Goal: Book appointment/travel/reservation

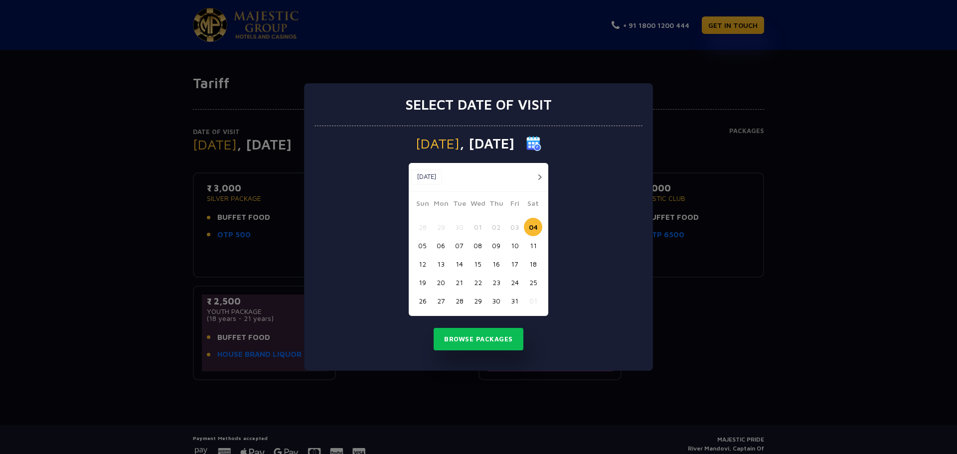
click at [425, 242] on button "05" at bounding box center [422, 245] width 18 height 18
click at [476, 341] on button "Browse Packages" at bounding box center [479, 339] width 90 height 23
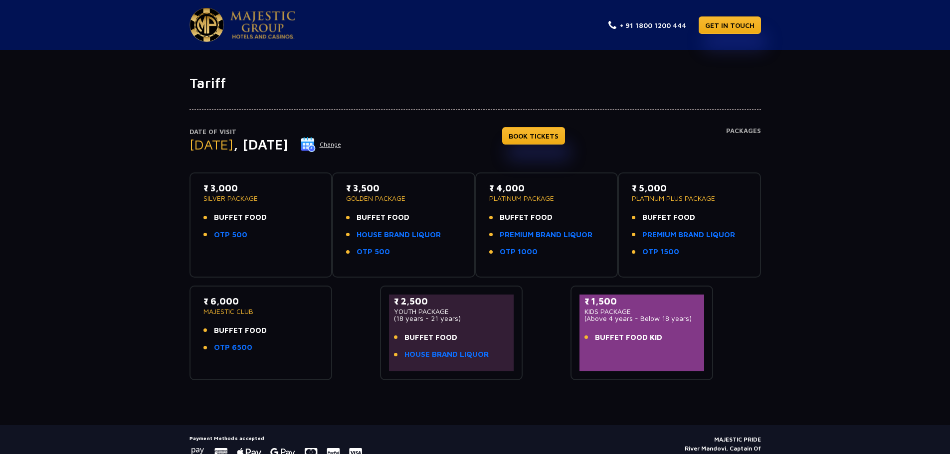
click at [751, 129] on h4 "Packages" at bounding box center [743, 145] width 35 height 36
click at [747, 135] on h4 "Packages" at bounding box center [743, 145] width 35 height 36
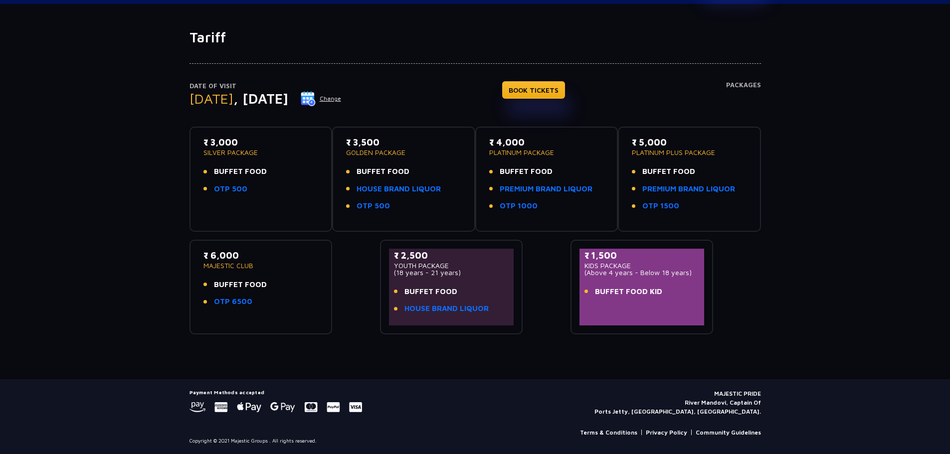
scroll to position [46, 0]
click at [276, 164] on div "₹ 3,000 SILVER PACKAGE BUFFET FOOD OTP 500" at bounding box center [260, 167] width 115 height 65
click at [230, 185] on link "OTP 500" at bounding box center [230, 188] width 33 height 11
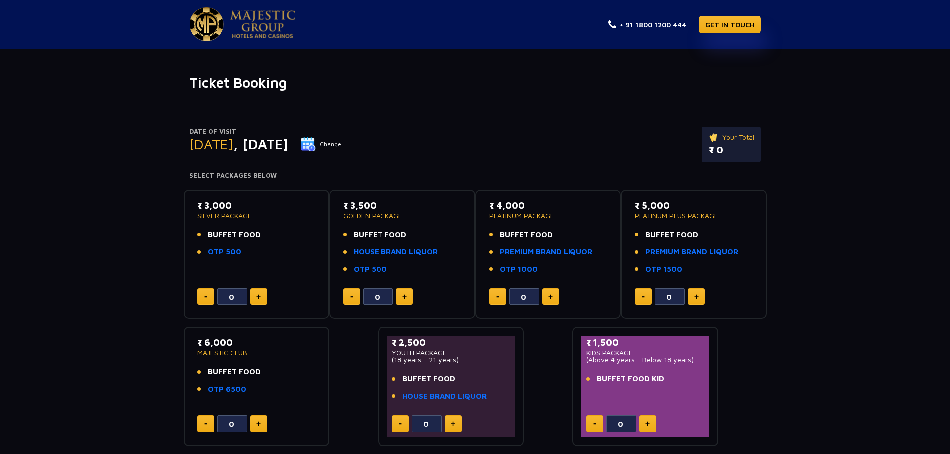
scroll to position [113, 0]
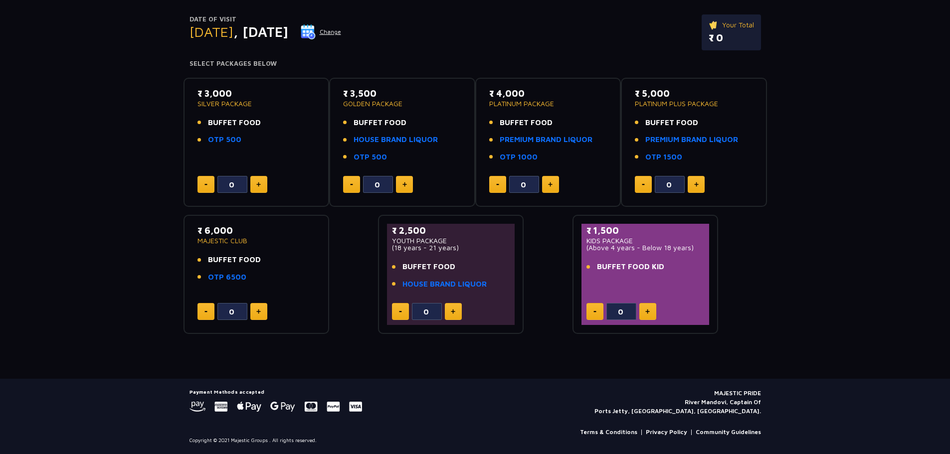
click at [257, 185] on img at bounding box center [258, 184] width 4 height 5
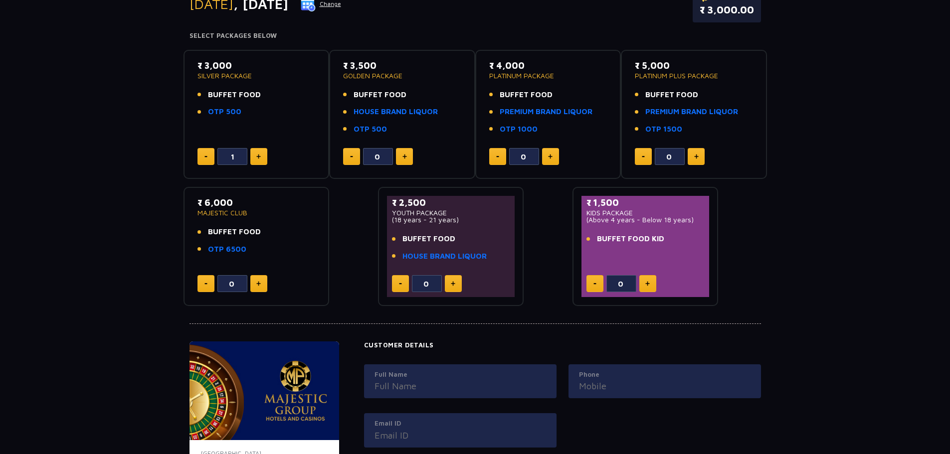
scroll to position [0, 0]
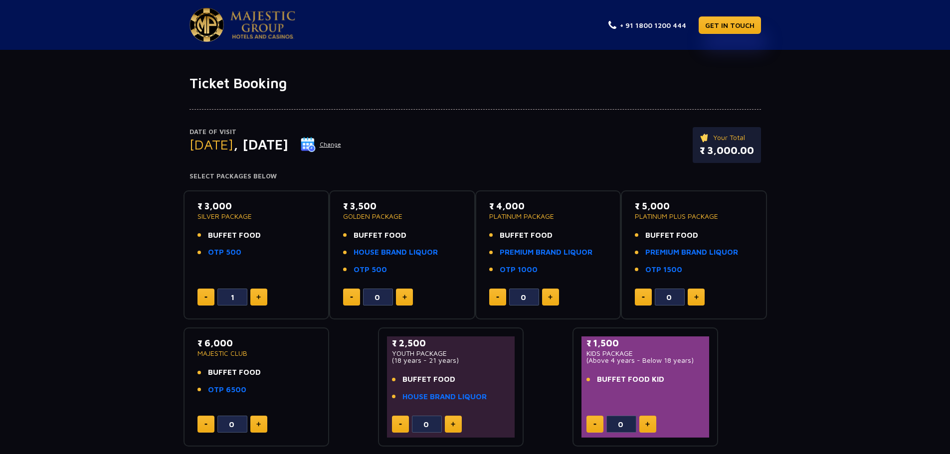
click at [204, 299] on button at bounding box center [205, 297] width 17 height 17
type input "0"
